Goal: Task Accomplishment & Management: Complete application form

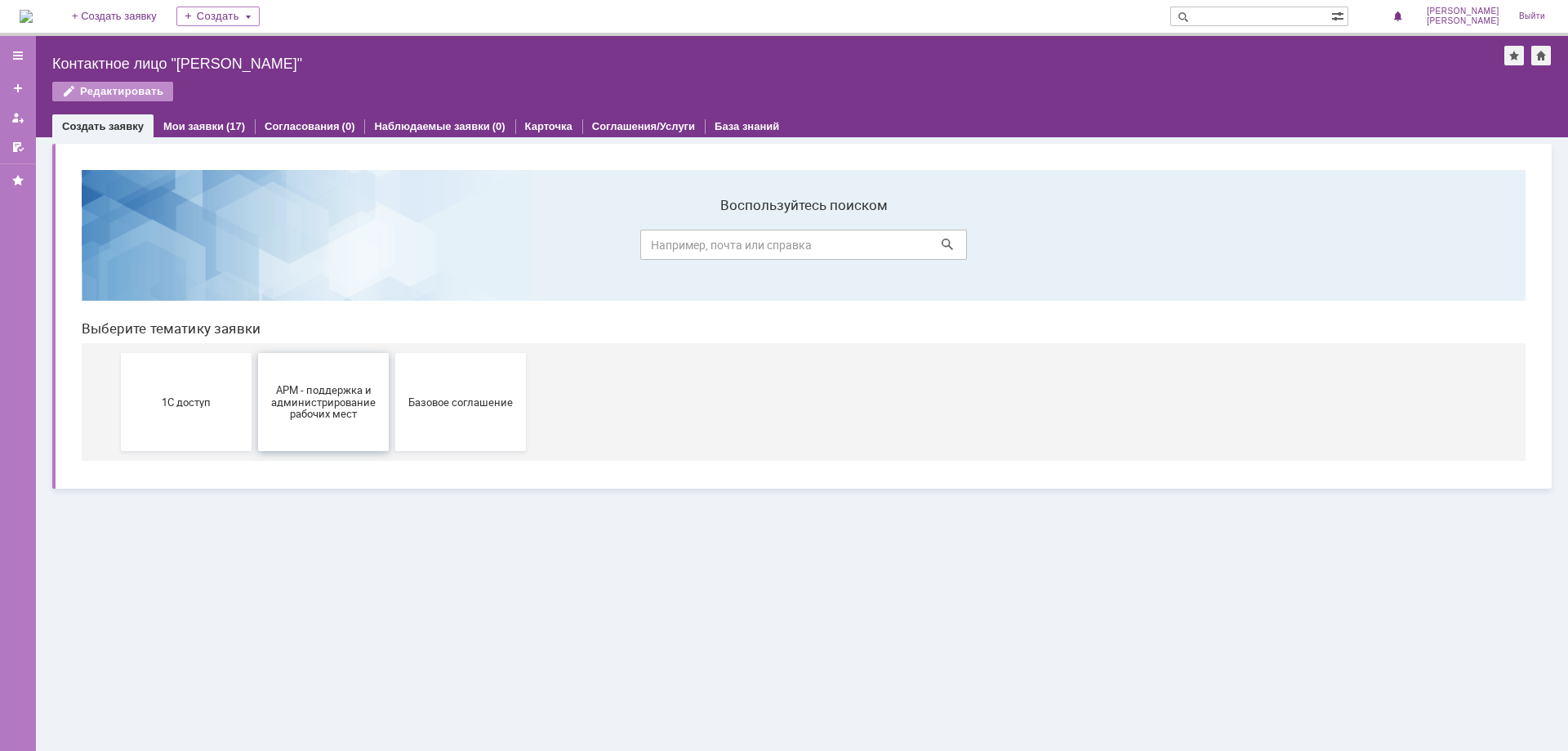
click at [319, 400] on span "АРМ - поддержка и администрирование рабочих мест" at bounding box center [323, 401] width 121 height 37
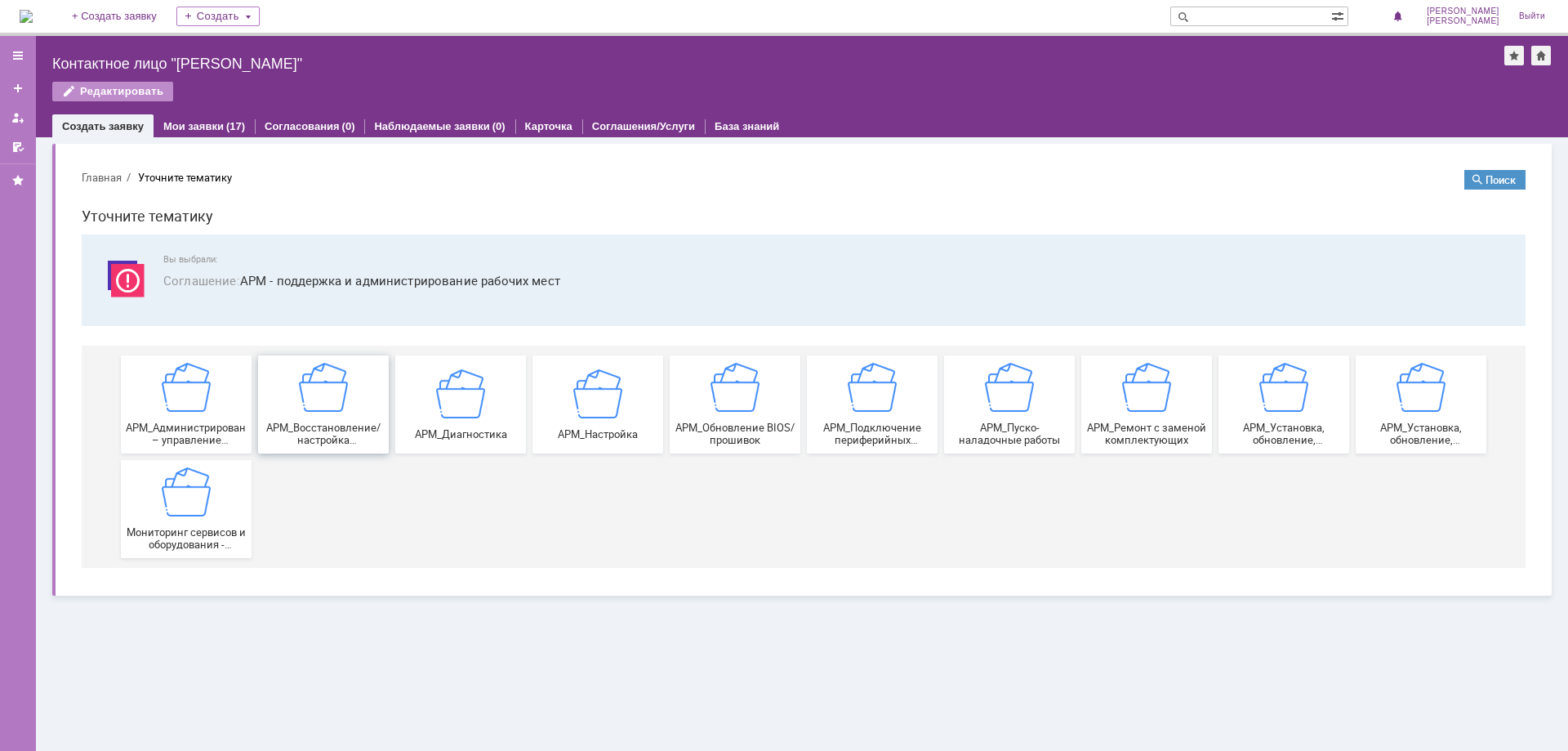
click at [323, 424] on span "АРМ_Восстановление/настройка работоспособности программной части" at bounding box center [323, 434] width 121 height 25
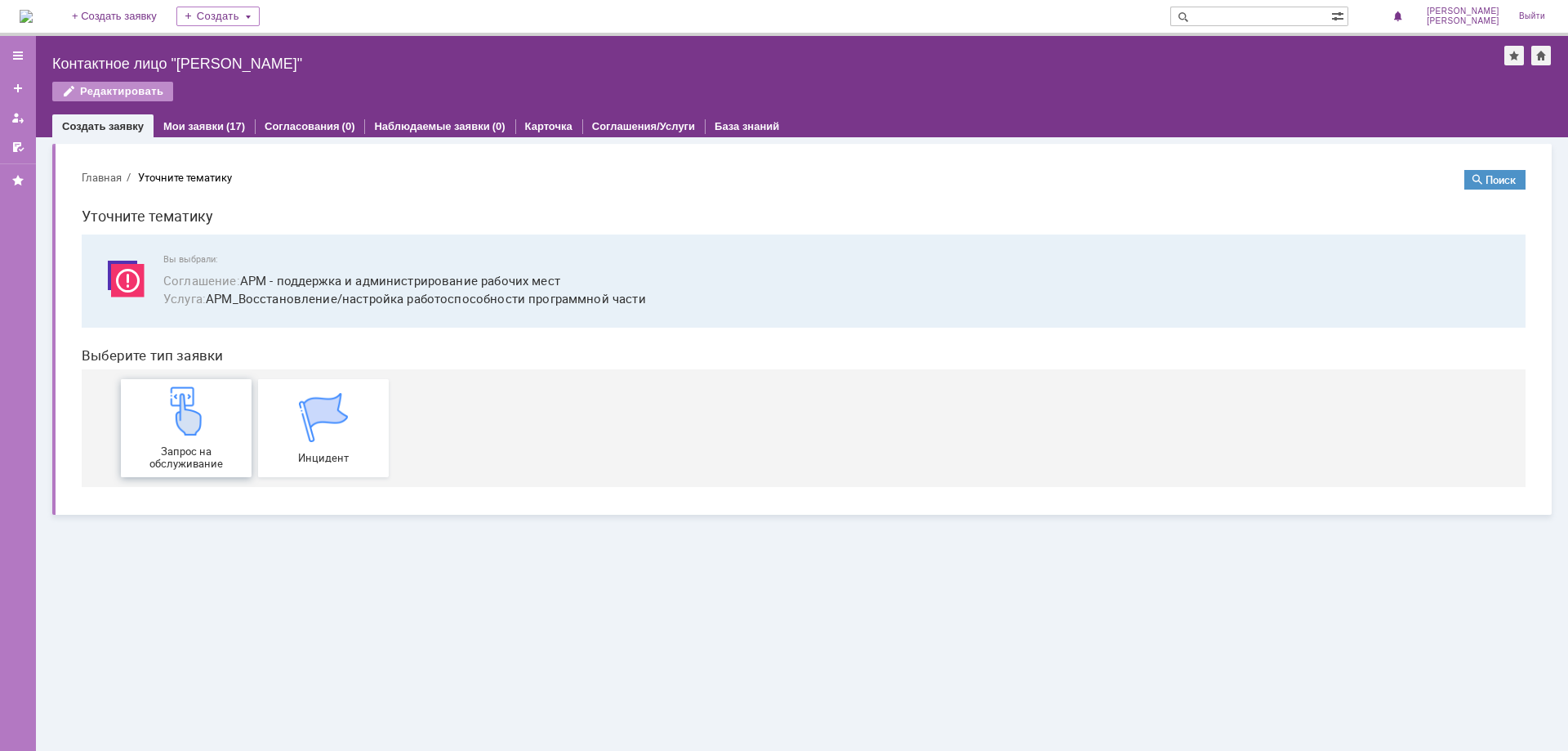
click at [160, 454] on span "Запрос на обслуживание" at bounding box center [187, 458] width 121 height 25
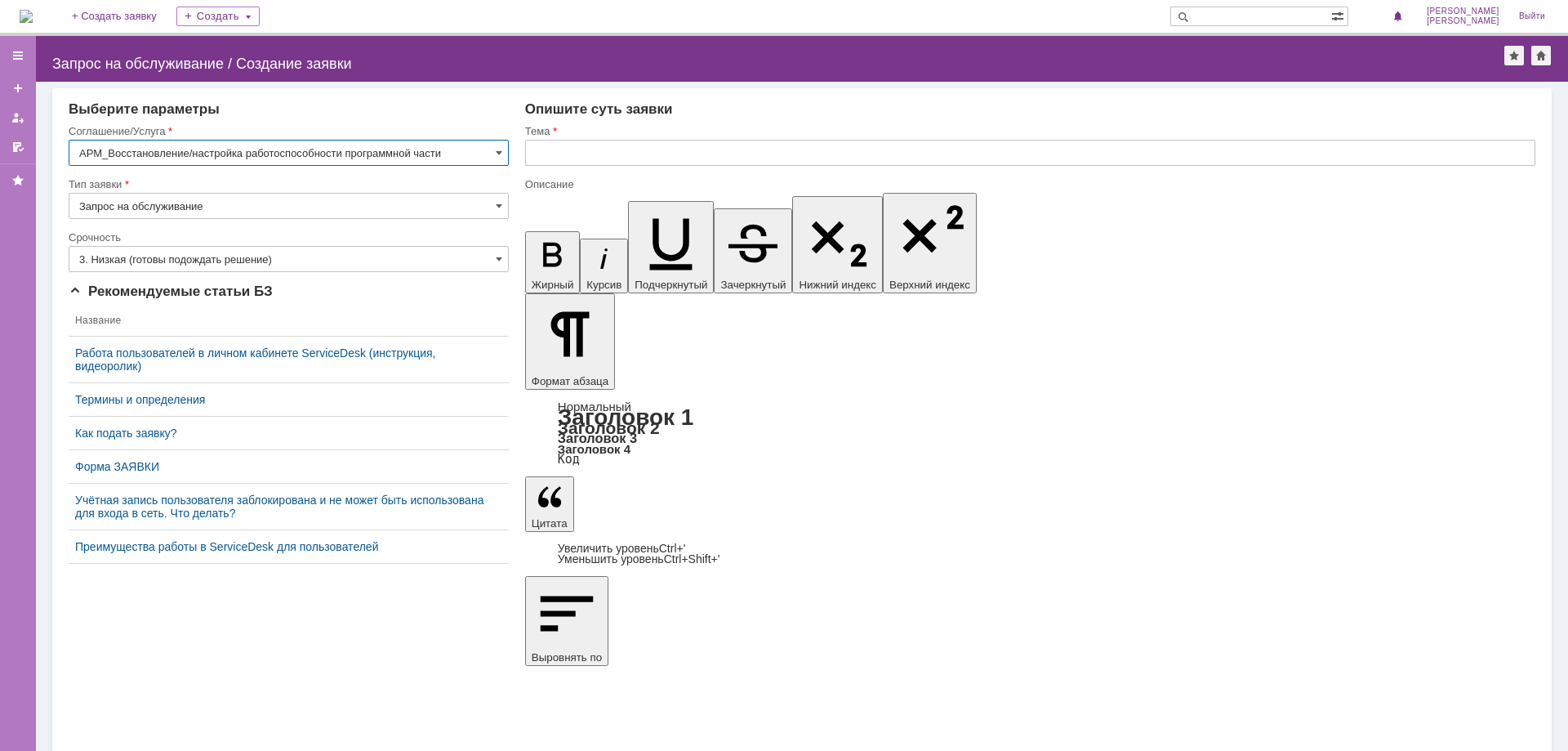
click at [105, 260] on input "3. Низкая (готовы подождать решение)" at bounding box center [289, 259] width 441 height 26
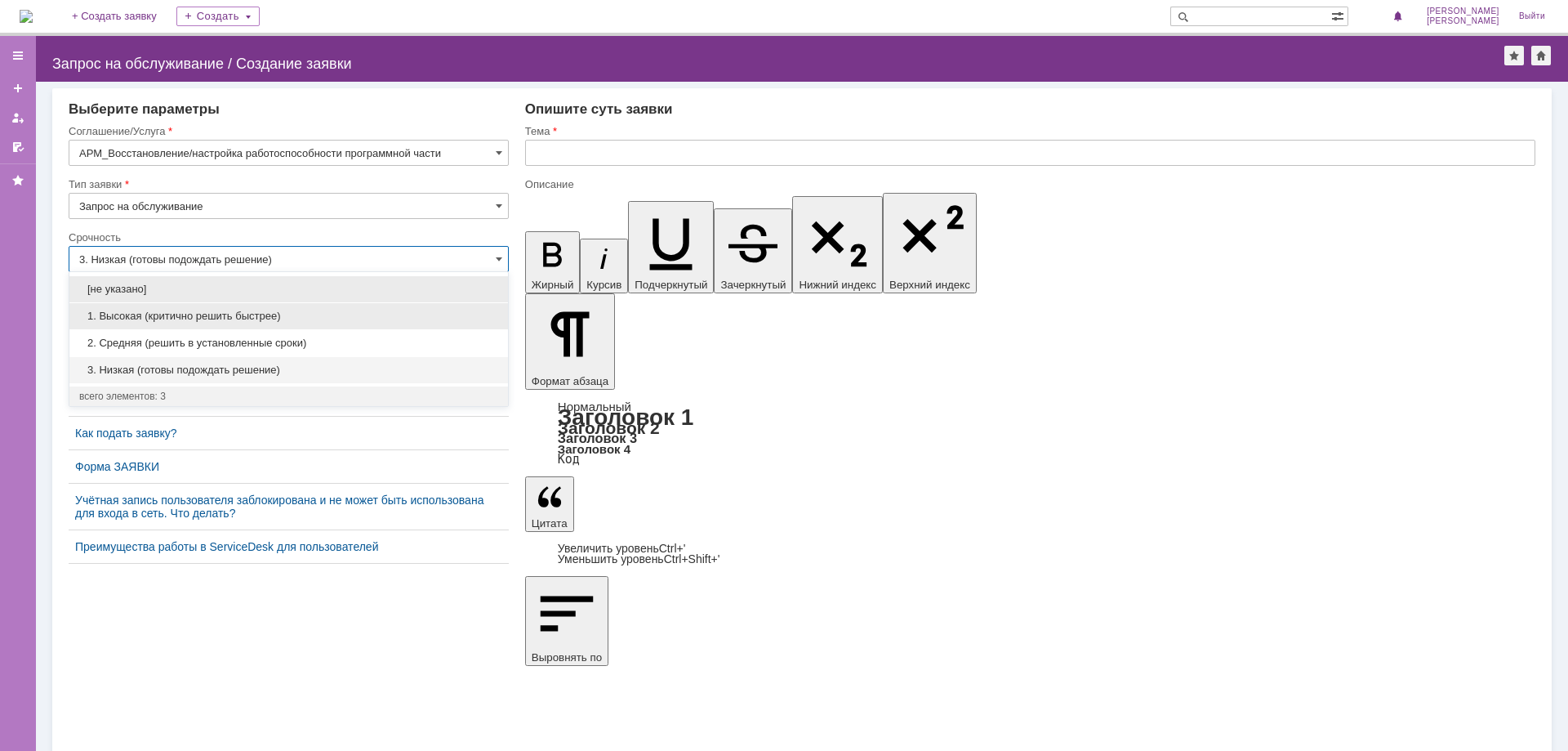
click at [109, 312] on span "1. Высокая (критично решить быстрее)" at bounding box center [289, 316] width 419 height 13
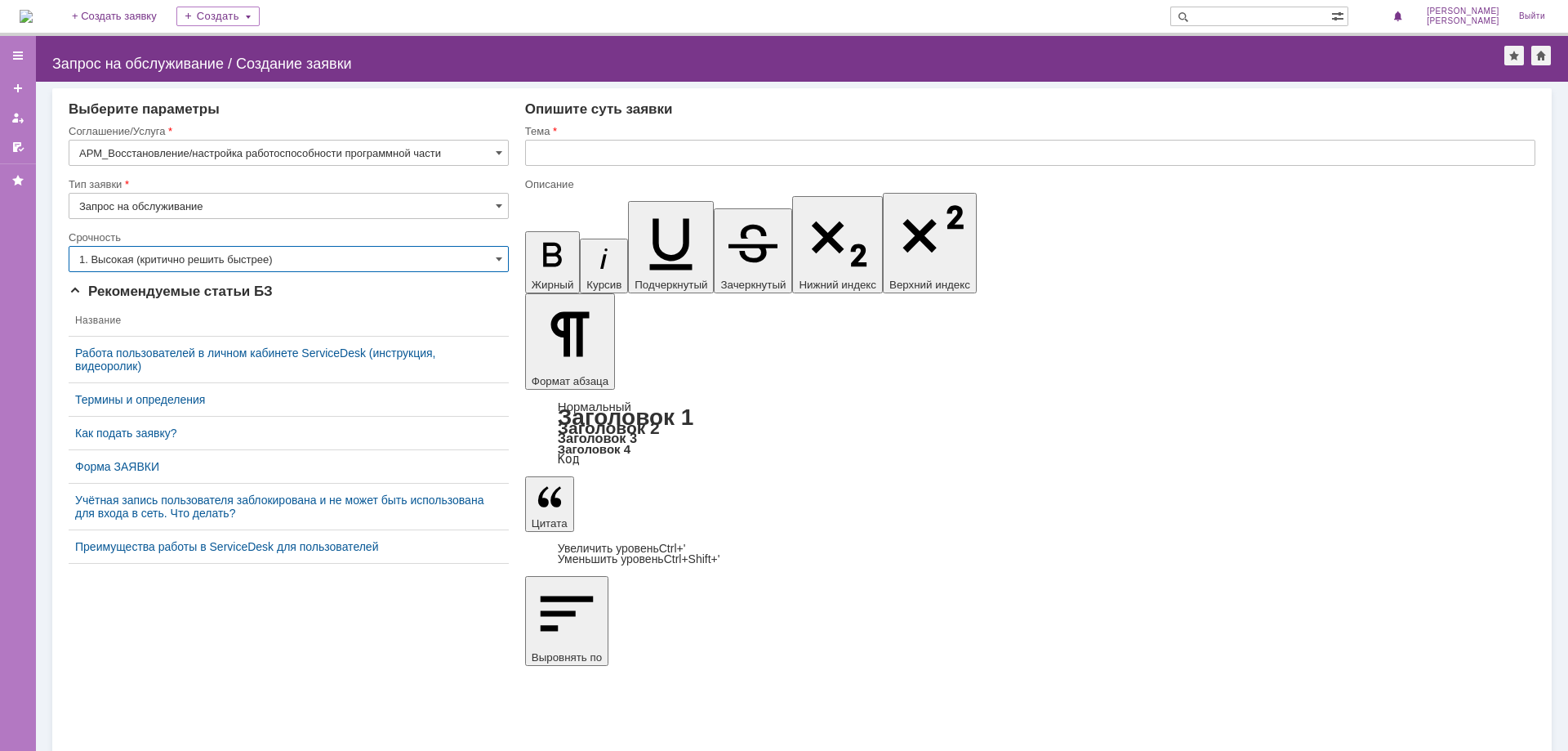
type input "1. Высокая (критично решить быстрее)"
click at [625, 148] on input "text" at bounding box center [1030, 153] width 1010 height 26
type input "Не подключп"
click at [134, 676] on div "Внимание! Выберите параметры Соглашение/Услуга АРМ_Восстановление/настройка раб…" at bounding box center [802, 416] width 1532 height 669
